Goal: Task Accomplishment & Management: Manage account settings

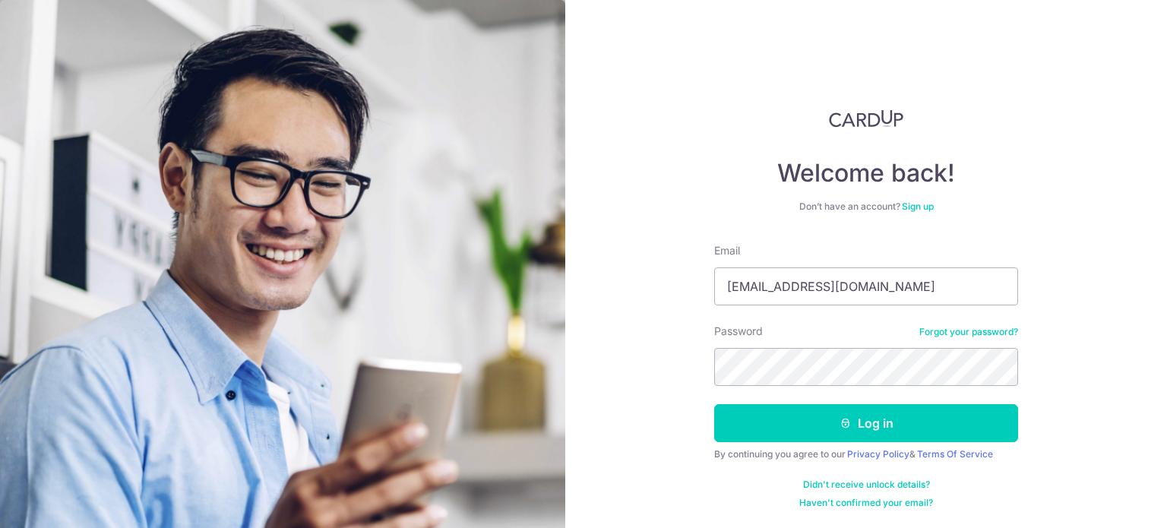
type input "[EMAIL_ADDRESS][DOMAIN_NAME]"
click at [714, 404] on button "Log in" at bounding box center [866, 423] width 304 height 38
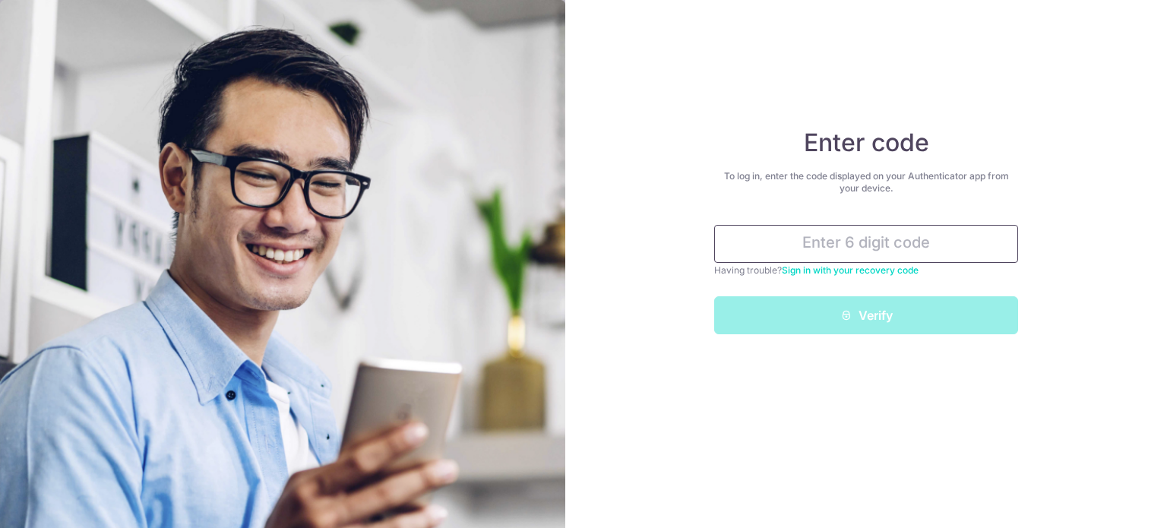
click at [861, 245] on input "text" at bounding box center [866, 244] width 304 height 38
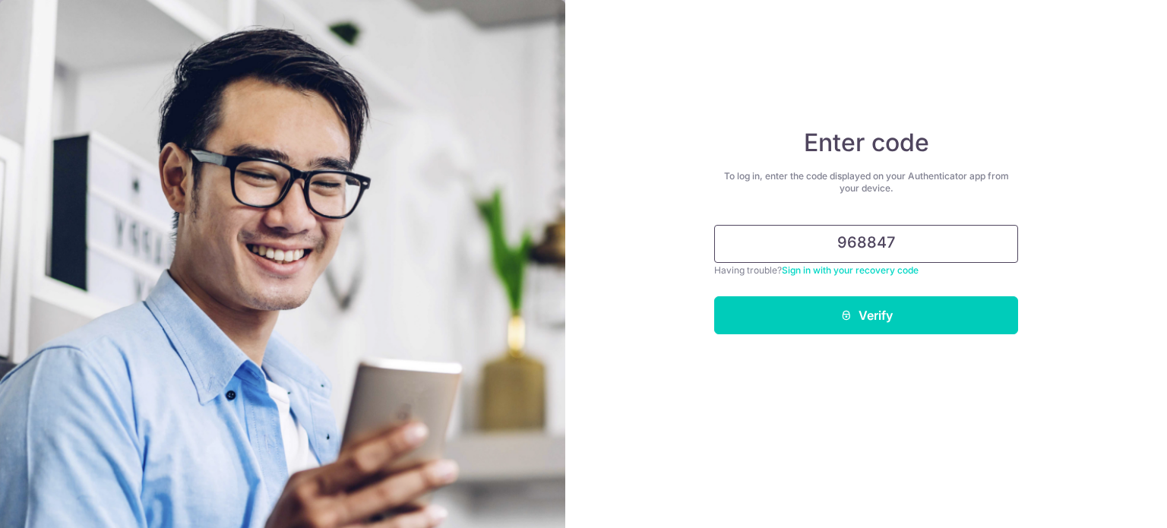
type input "968847"
click at [714, 296] on button "Verify" at bounding box center [866, 315] width 304 height 38
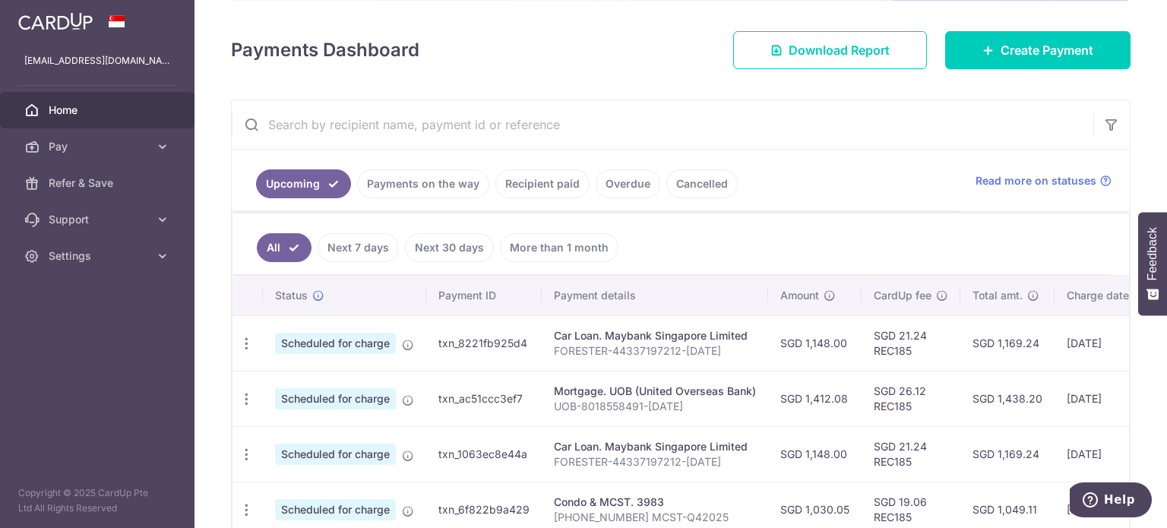
scroll to position [228, 0]
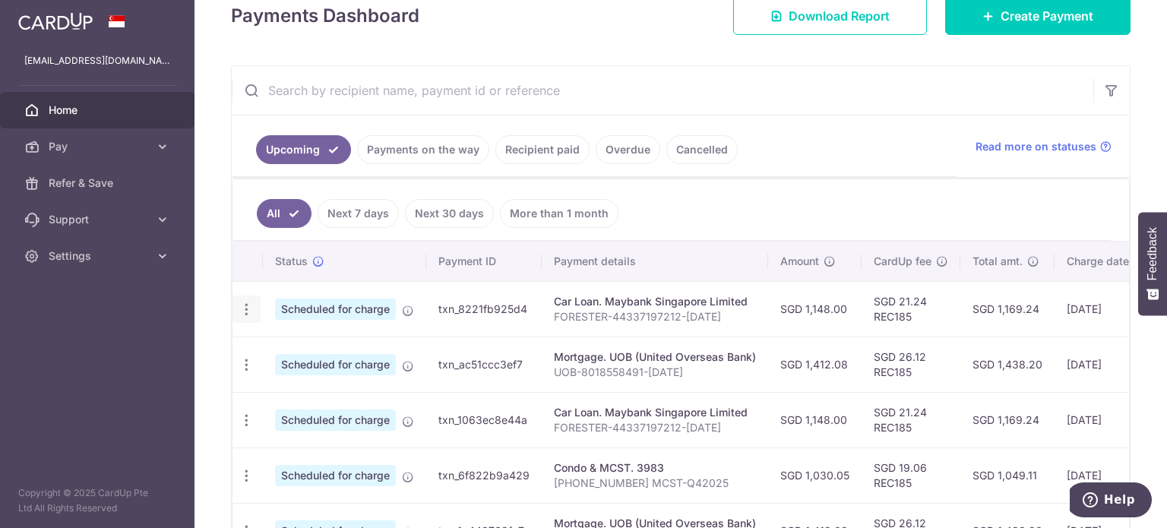
click at [251, 302] on icon "button" at bounding box center [247, 310] width 16 height 16
click at [311, 354] on span "Update payment" at bounding box center [327, 351] width 103 height 18
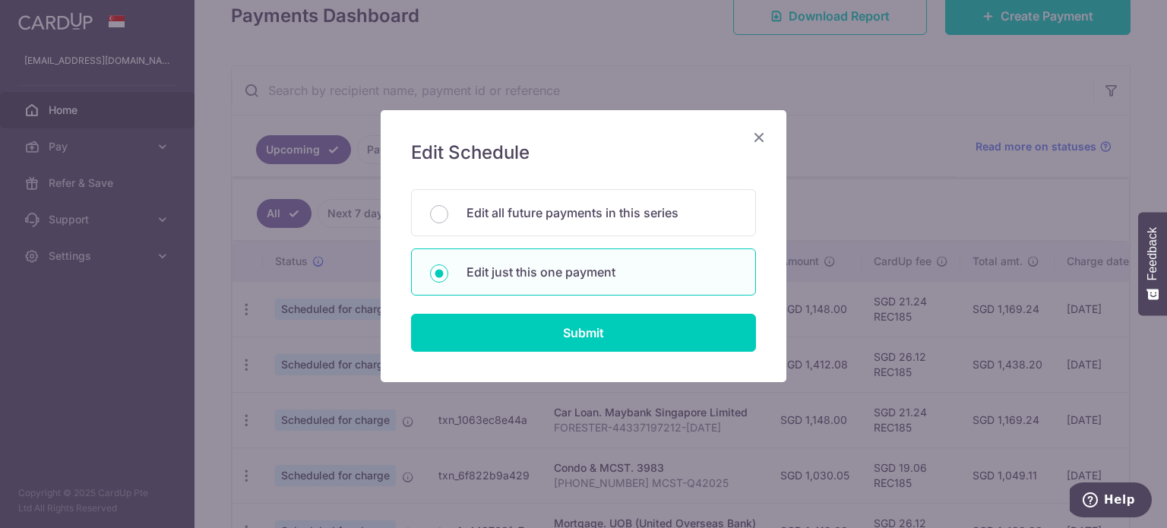
click at [760, 136] on icon "Close" at bounding box center [759, 137] width 18 height 19
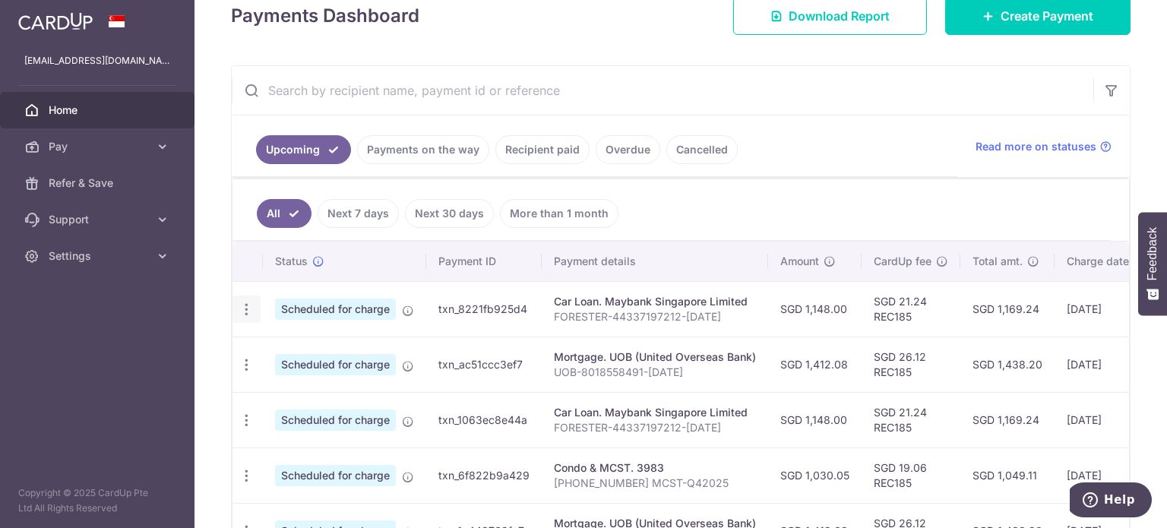
click at [246, 313] on icon "button" at bounding box center [247, 310] width 16 height 16
click at [283, 384] on span "Cancel payment" at bounding box center [327, 388] width 102 height 18
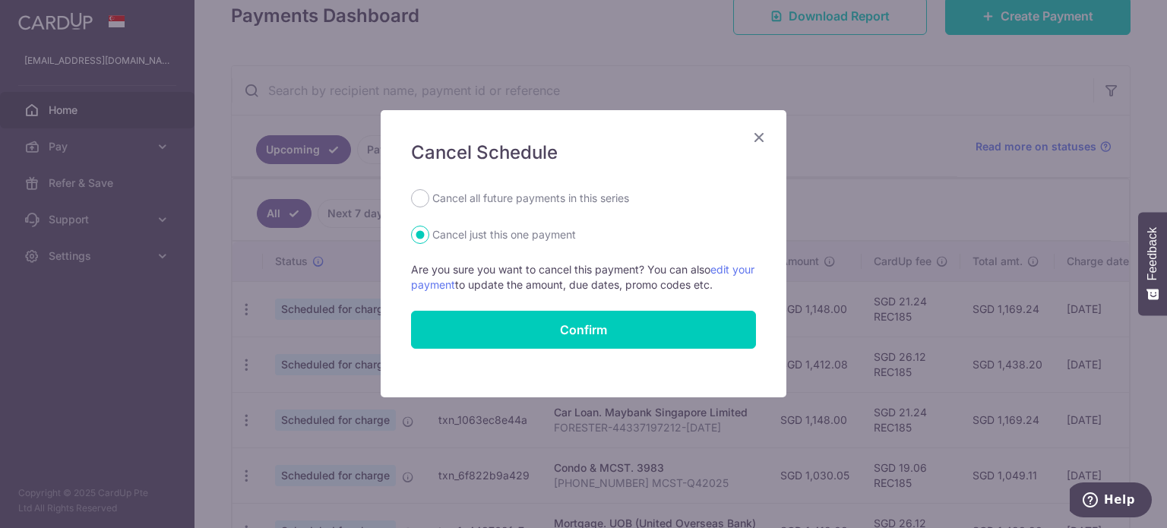
click at [460, 194] on label "Cancel all future payments in this series" at bounding box center [530, 198] width 197 height 18
click at [429, 194] on input "Cancel all future payments in this series" at bounding box center [420, 198] width 18 height 18
radio input "true"
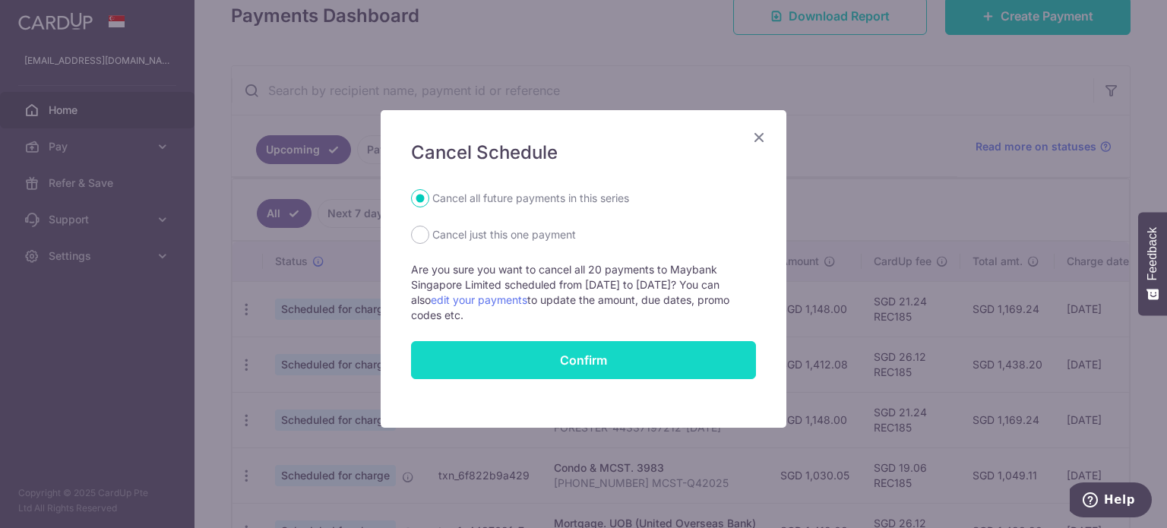
click at [646, 366] on button "Confirm" at bounding box center [583, 360] width 345 height 38
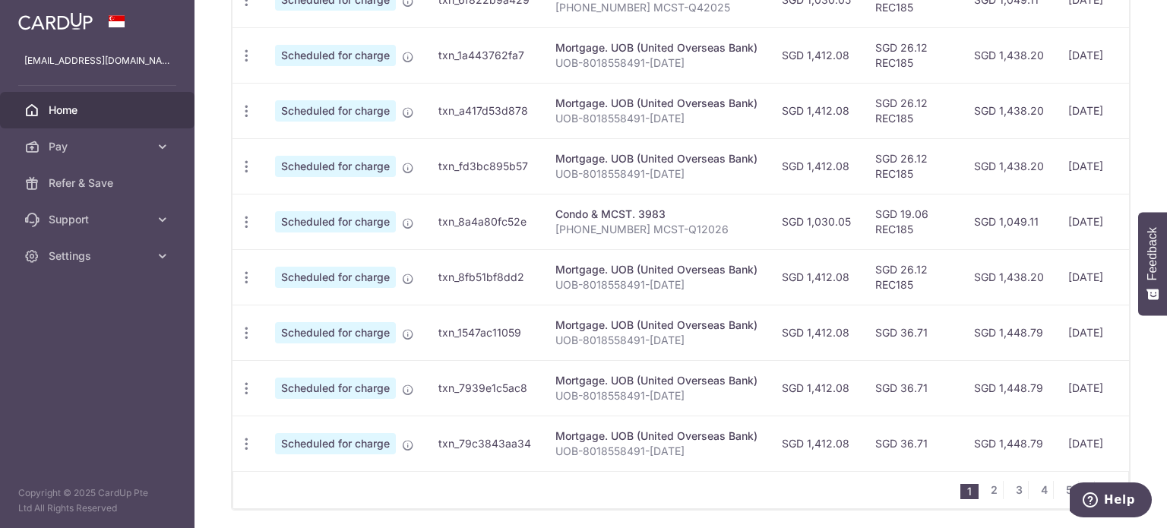
scroll to position [626, 0]
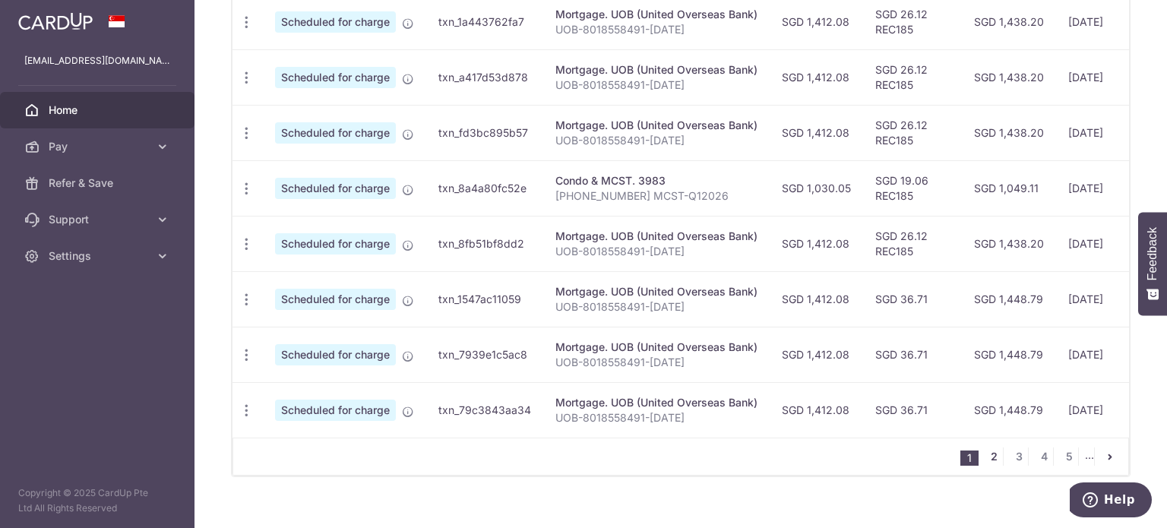
click at [993, 457] on link "2" at bounding box center [993, 456] width 18 height 18
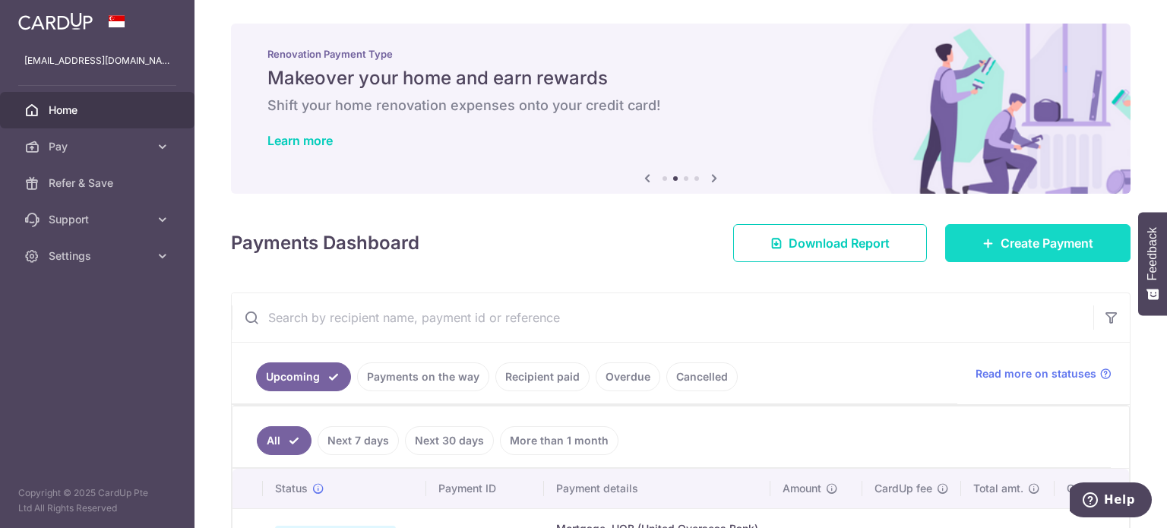
scroll to position [0, 0]
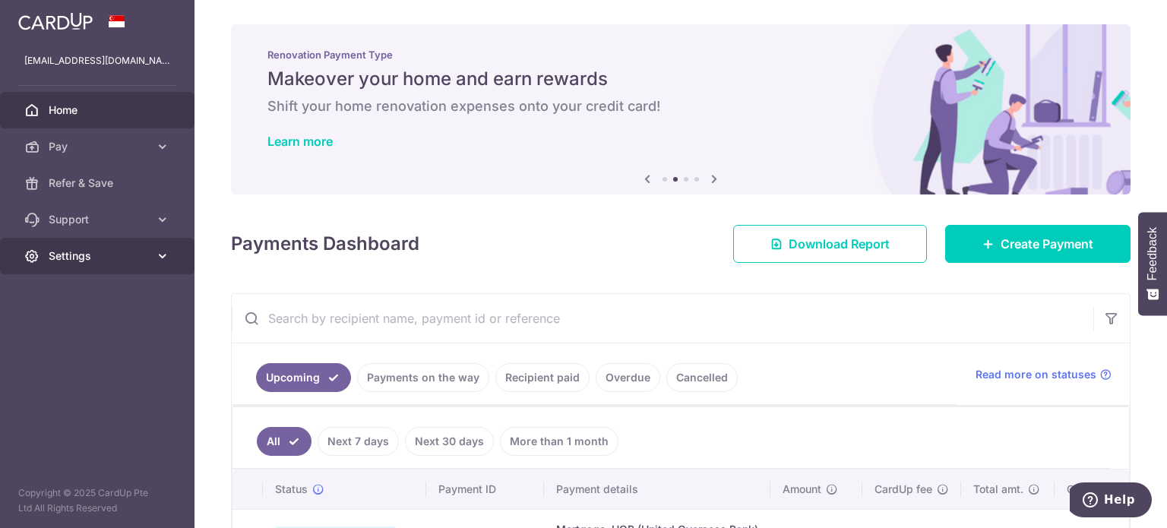
click at [91, 268] on link "Settings" at bounding box center [97, 256] width 194 height 36
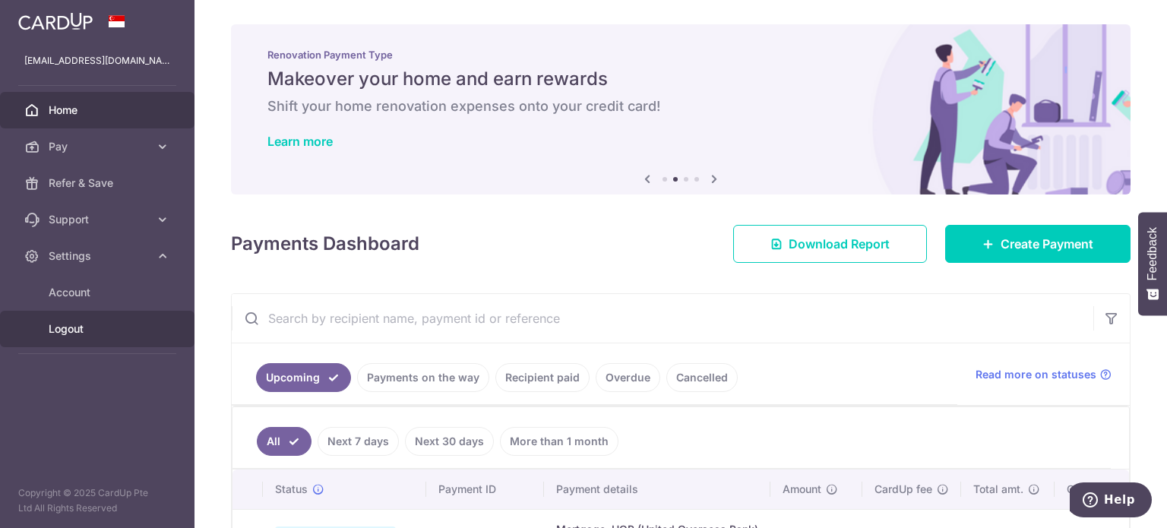
click at [74, 327] on span "Logout" at bounding box center [99, 328] width 100 height 15
